Goal: Information Seeking & Learning: Learn about a topic

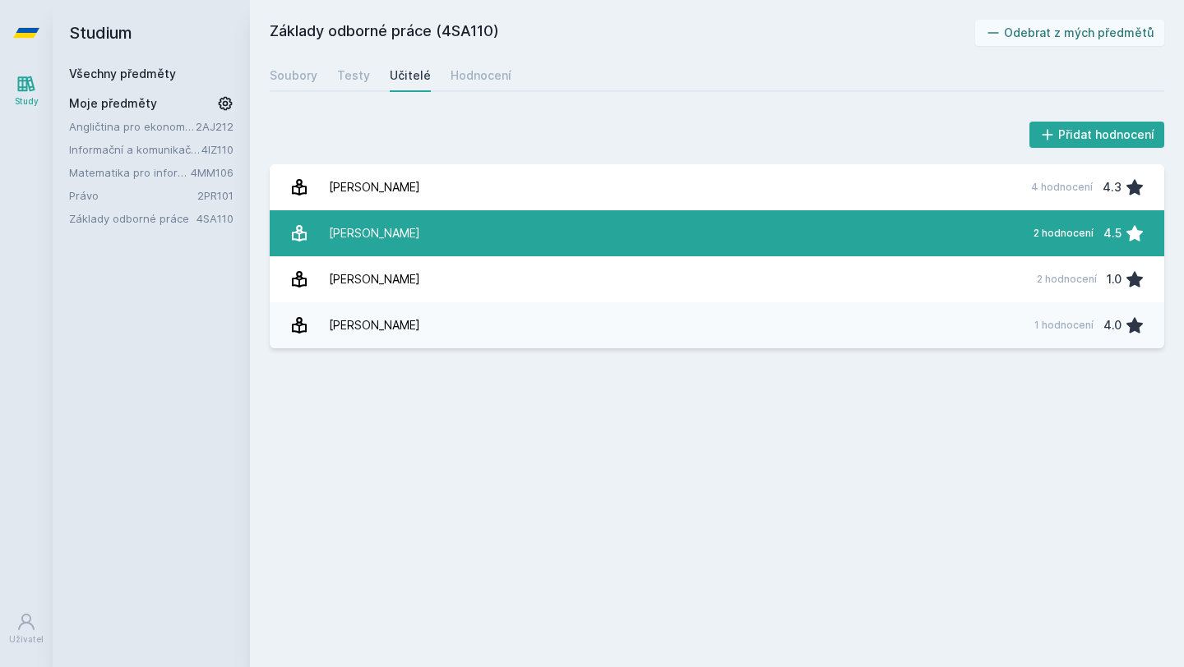
click at [458, 240] on link "Radváková Věra 2 hodnocení 4.5" at bounding box center [717, 233] width 894 height 46
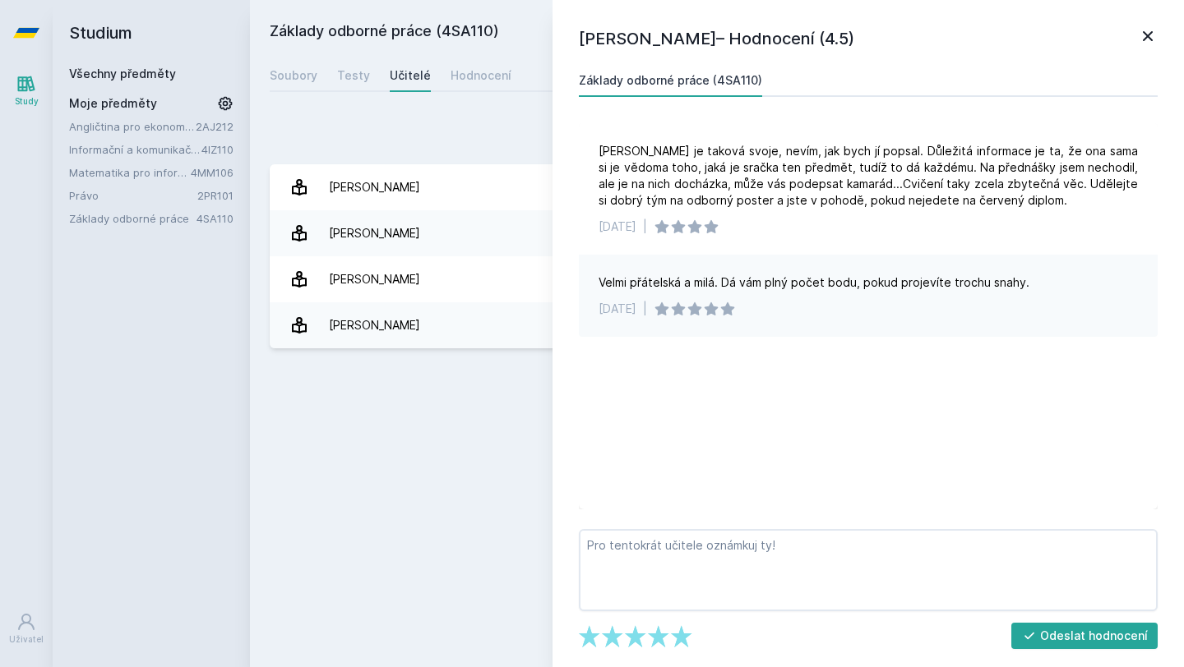
click at [441, 413] on div "Základy odborné práce (4SA110) Odebrat z mých předmětů [GEOGRAPHIC_DATA] Testy …" at bounding box center [717, 334] width 894 height 628
click at [1146, 18] on div "[PERSON_NAME]– Hodnocení (4.5) Základy odborné práce (4SA110) [PERSON_NAME] je …" at bounding box center [867, 333] width 631 height 667
click at [1146, 28] on icon at bounding box center [1148, 36] width 20 height 20
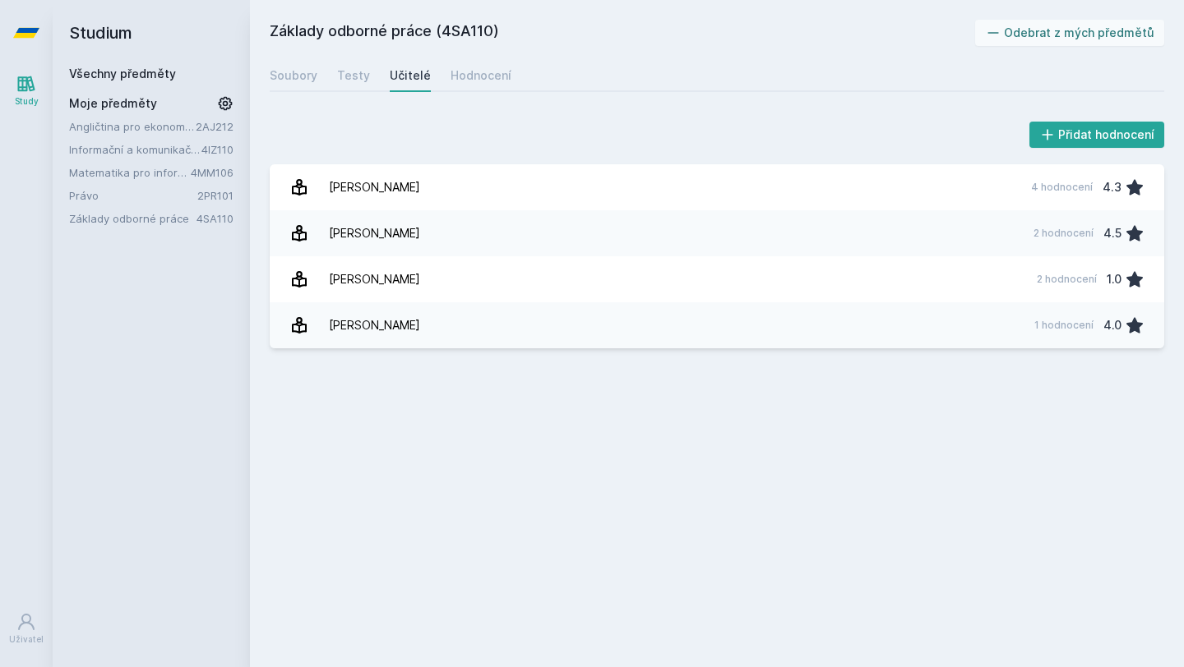
drag, startPoint x: 497, startPoint y: 35, endPoint x: 446, endPoint y: 39, distance: 50.3
click at [446, 39] on h2 "Základy odborné práce (4SA110)" at bounding box center [622, 33] width 705 height 26
copy h2 "4SA110"
click at [149, 150] on link "Informační a komunikační technologie" at bounding box center [135, 149] width 132 height 16
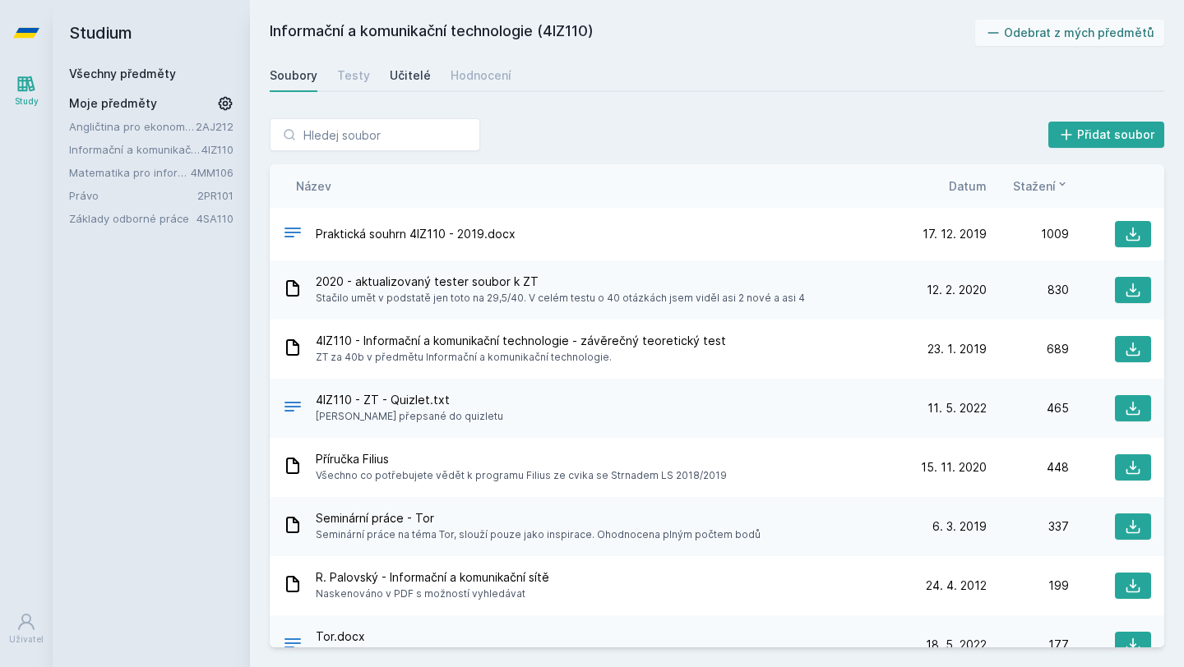
click at [415, 77] on div "Učitelé" at bounding box center [410, 75] width 41 height 16
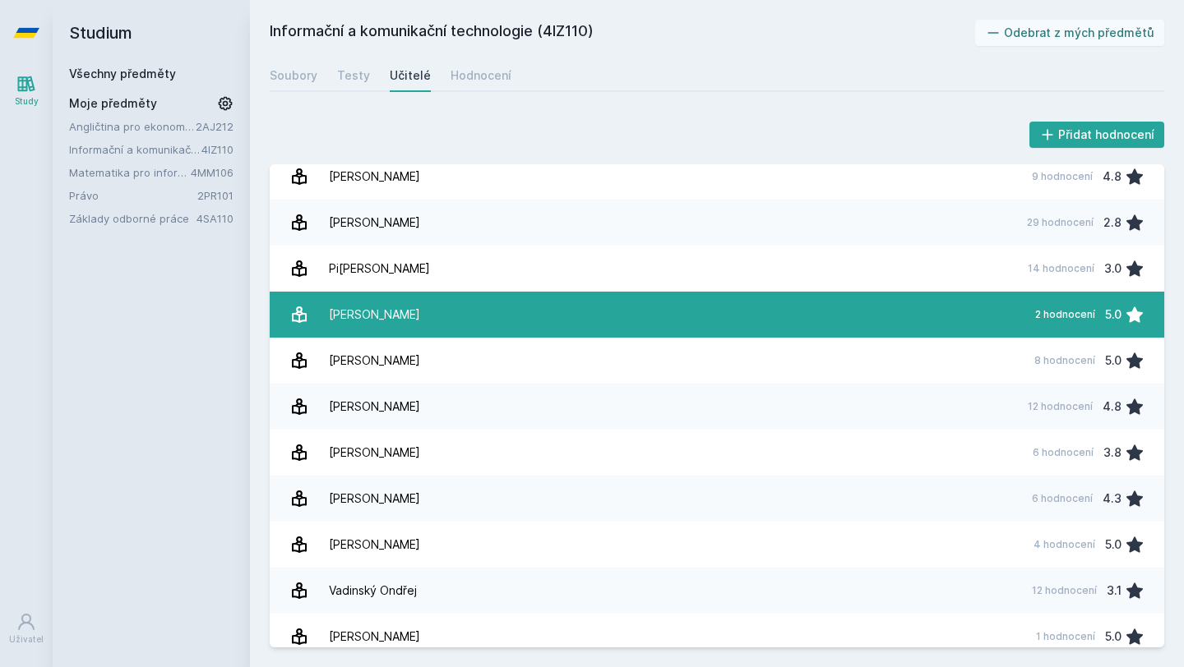
scroll to position [115, 0]
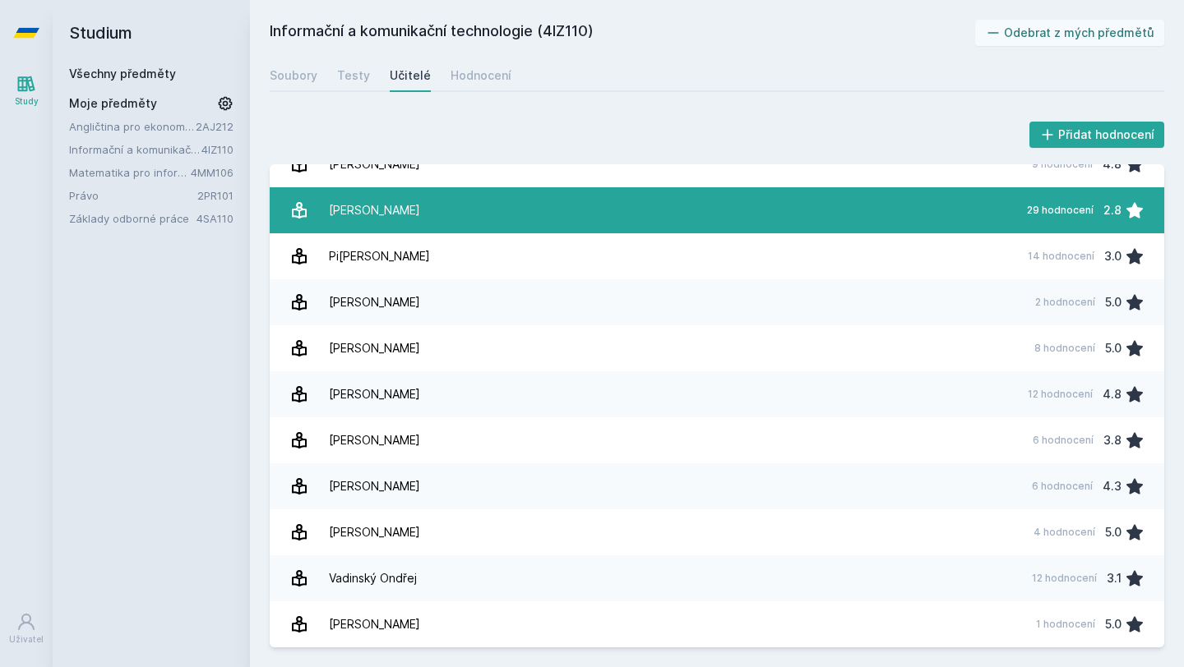
click at [466, 216] on link "[PERSON_NAME] 29 hodnocení 2.8" at bounding box center [717, 210] width 894 height 46
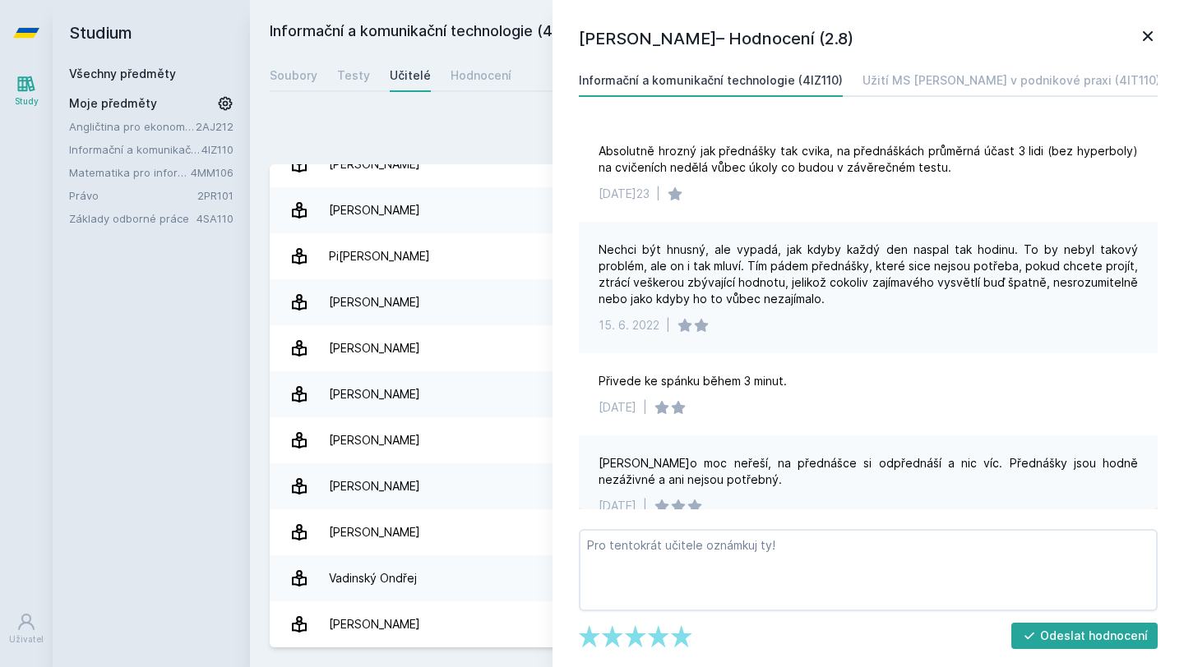
scroll to position [428, 0]
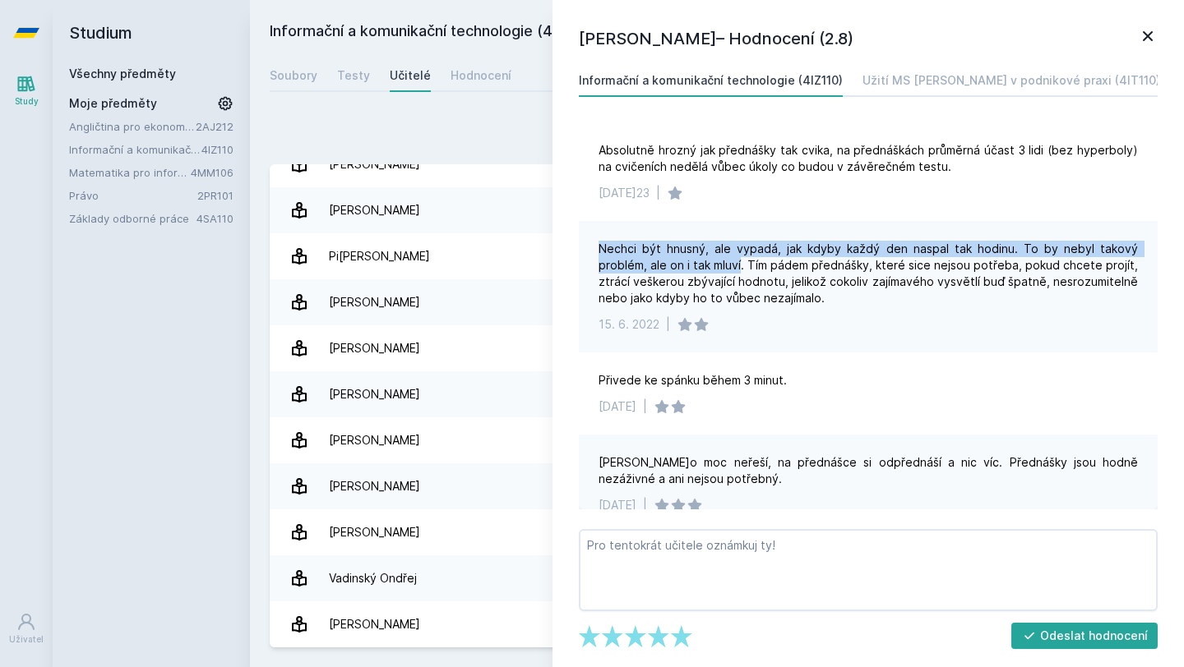
drag, startPoint x: 598, startPoint y: 247, endPoint x: 746, endPoint y: 269, distance: 148.7
click at [746, 269] on div "Nechci být hnusný, ale vypadá, jak kdyby každý den naspal tak hodinu. To by neb…" at bounding box center [867, 274] width 539 height 66
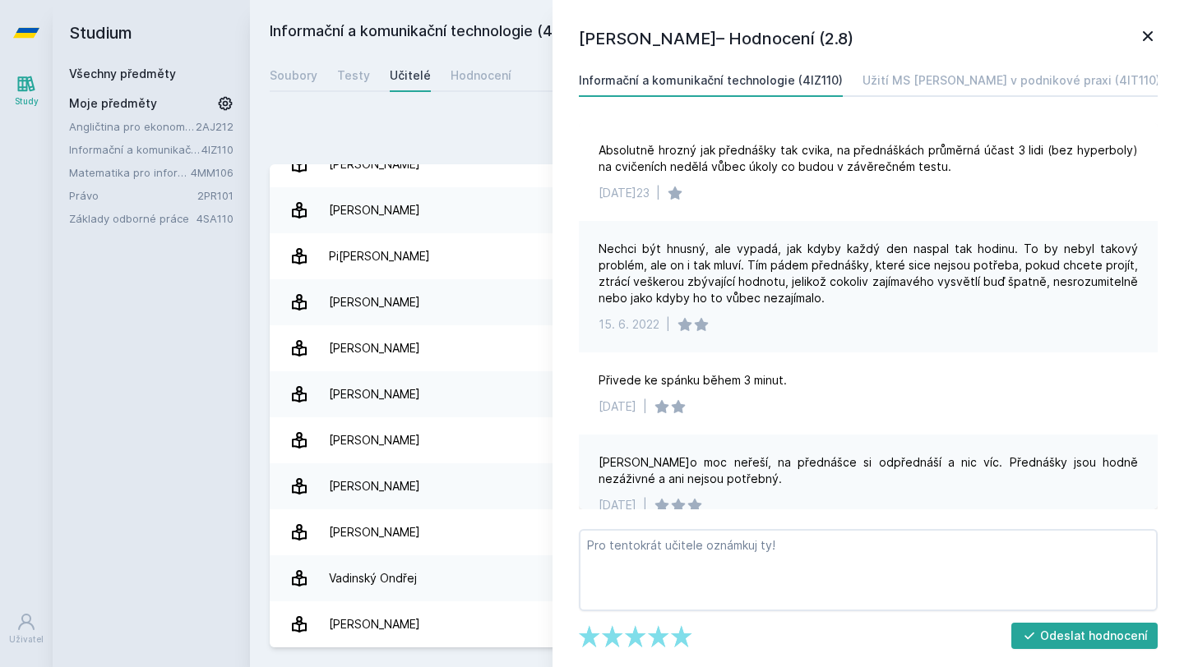
click at [852, 304] on div "Nechci být hnusný, ale vypadá, jak kdyby každý den naspal tak hodinu. To by neb…" at bounding box center [867, 274] width 539 height 66
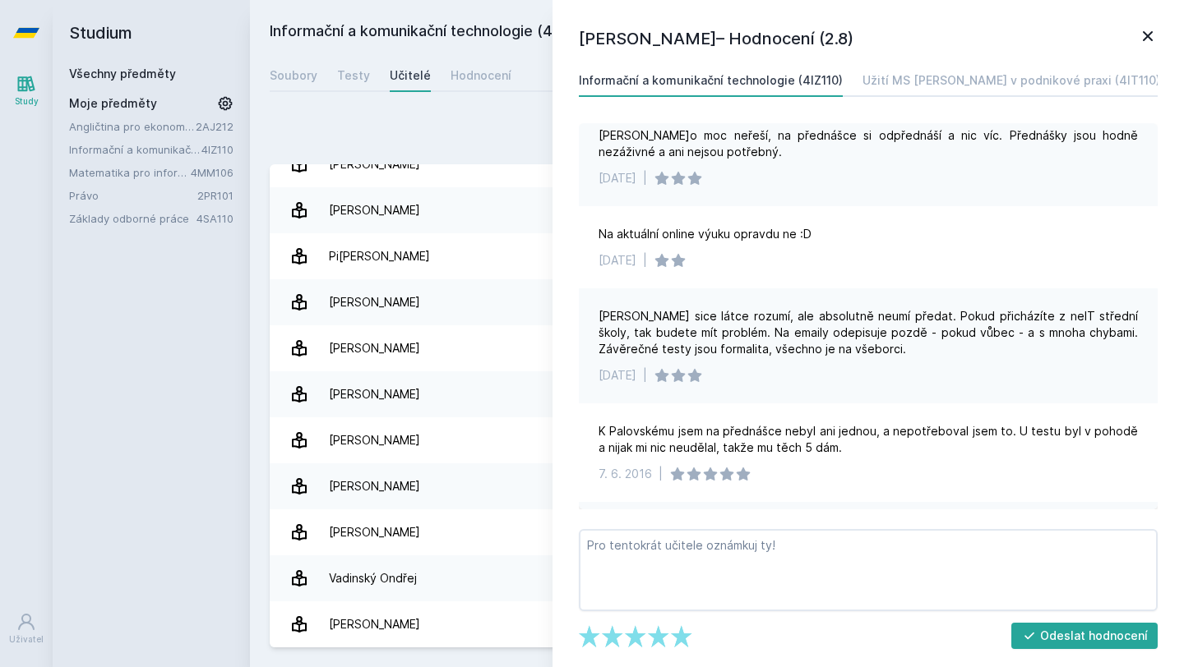
scroll to position [1026, 0]
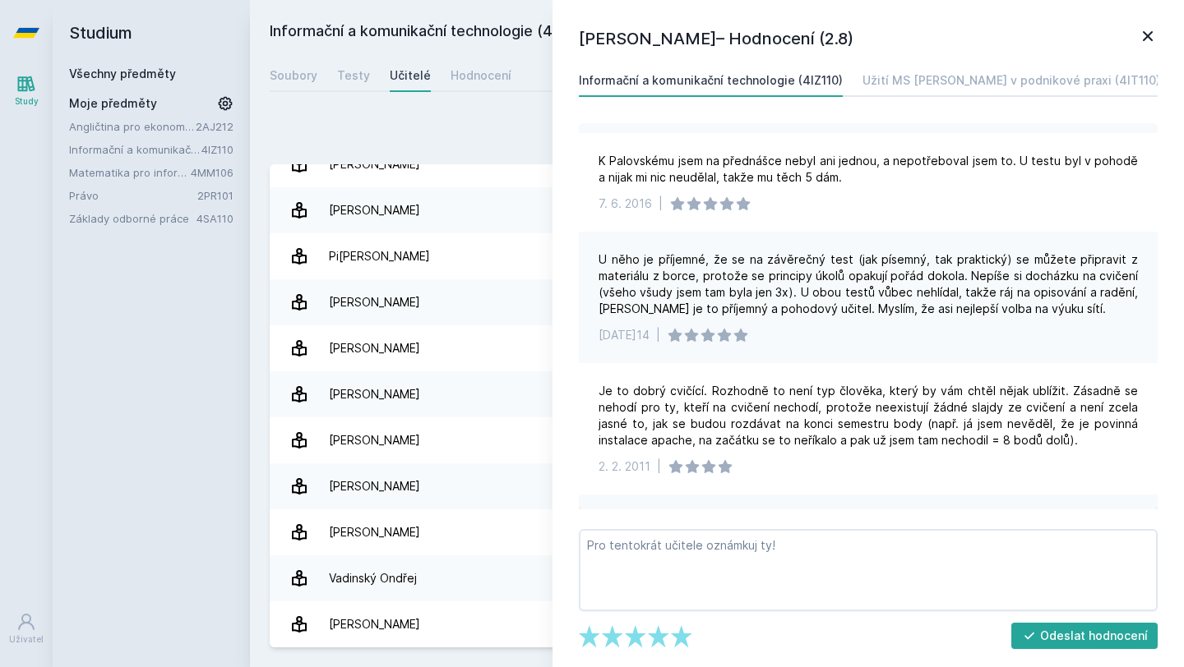
click at [1148, 32] on icon at bounding box center [1148, 36] width 20 height 20
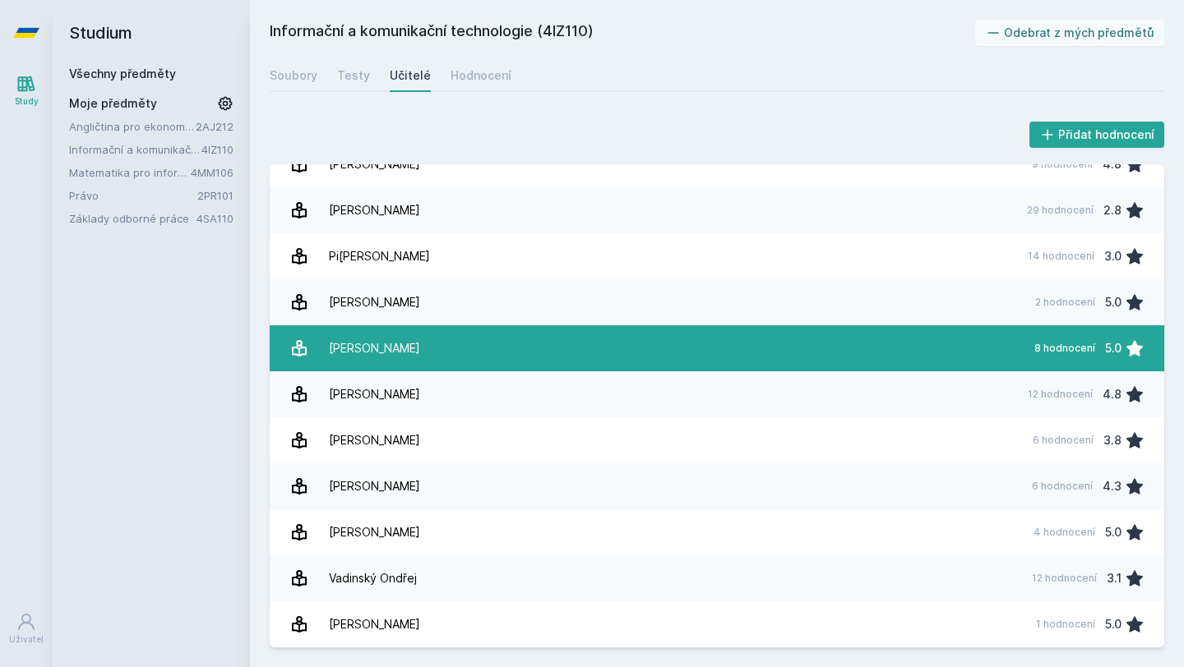
click at [957, 340] on link "[PERSON_NAME] 8 hodnocení 5.0" at bounding box center [717, 349] width 894 height 46
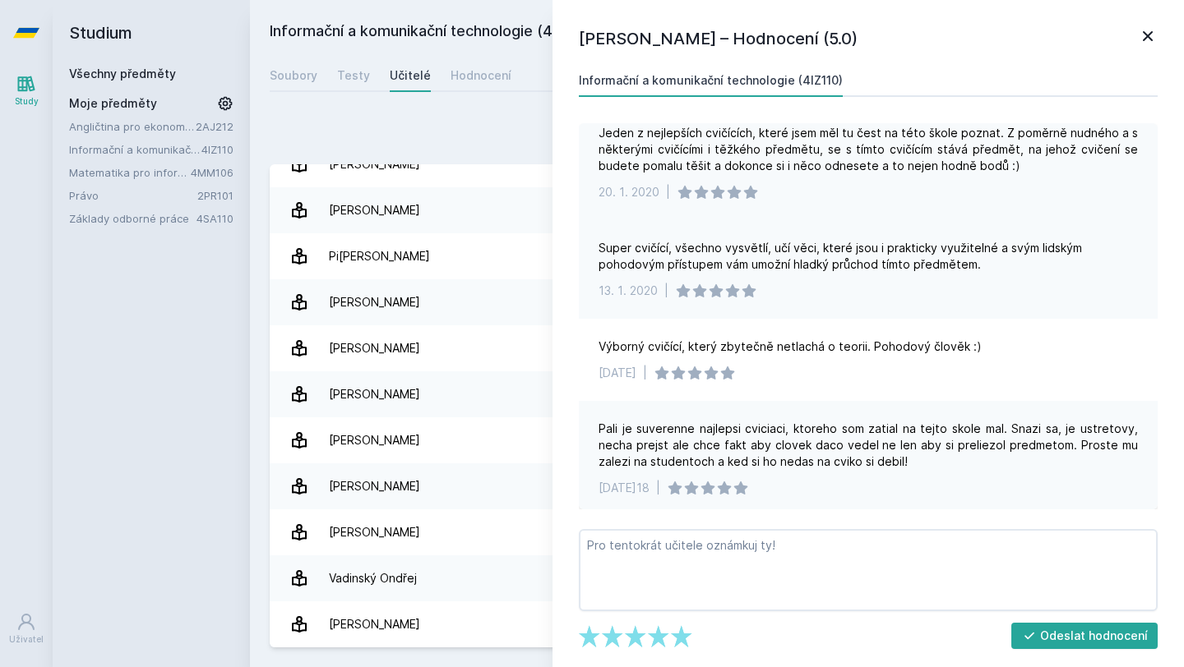
scroll to position [210, 0]
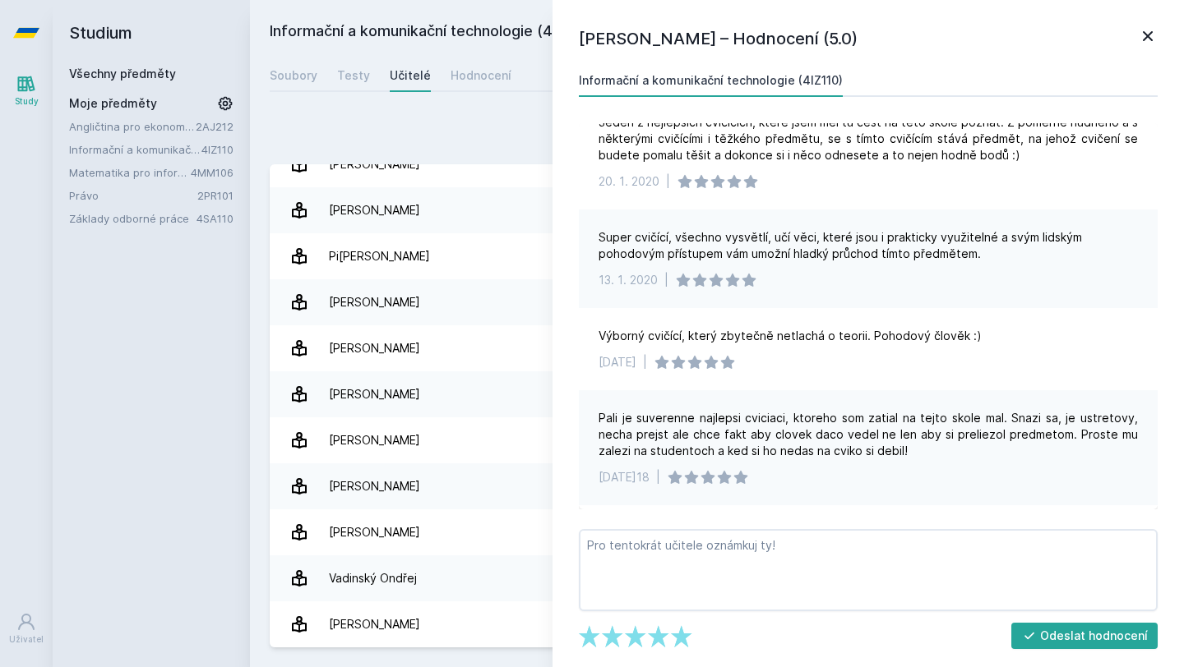
click at [1151, 35] on icon at bounding box center [1148, 36] width 20 height 20
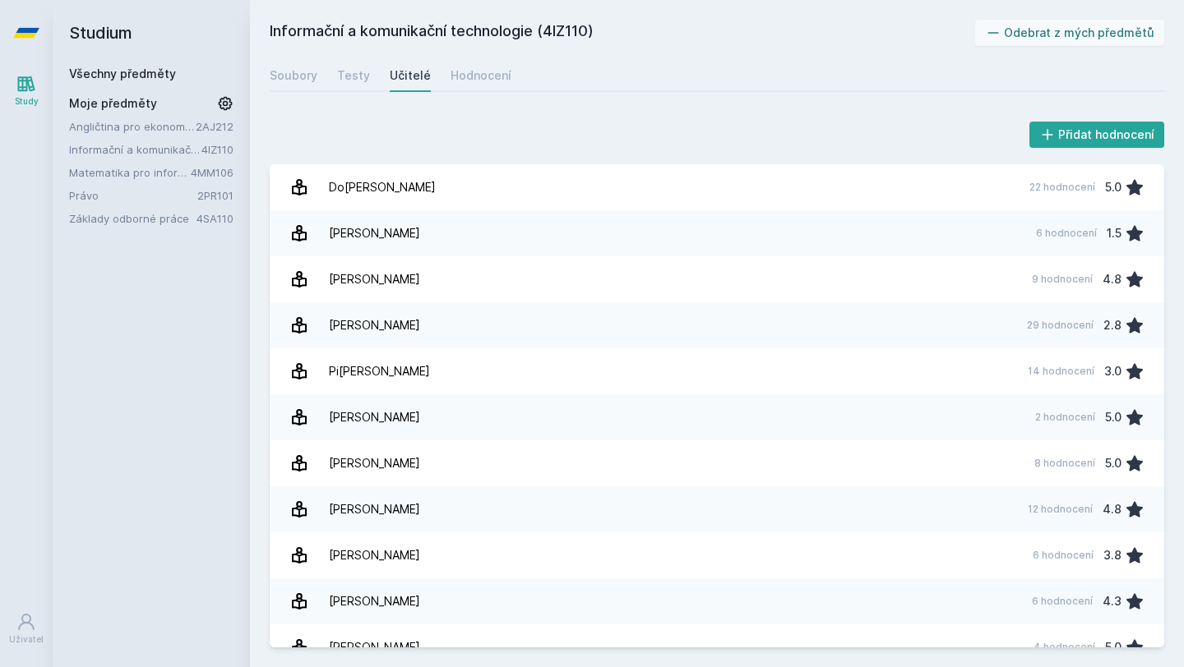
click at [122, 287] on div "Studium Všechny předměty Moje předměty Angličtina pro ekonomická studia 2 (B2/C…" at bounding box center [151, 333] width 197 height 667
click at [299, 77] on div "Soubory" at bounding box center [294, 75] width 48 height 16
